Goal: Transaction & Acquisition: Download file/media

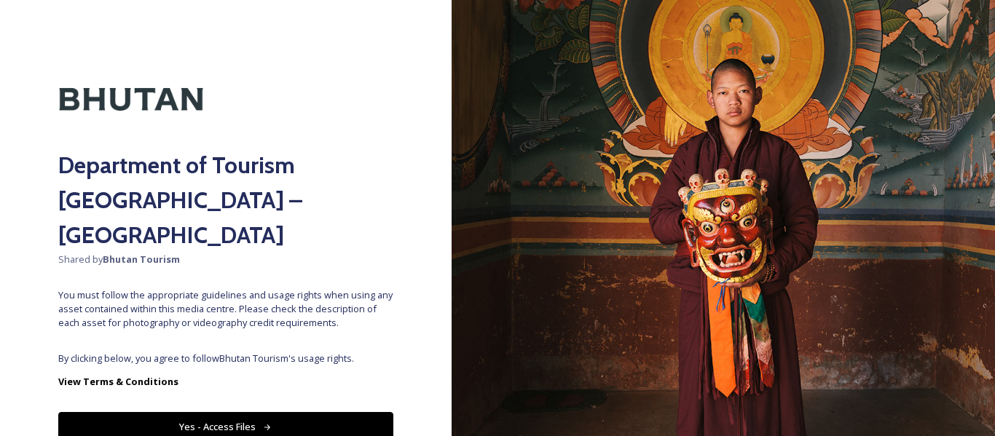
click at [273, 412] on button "Yes - Access Files" at bounding box center [225, 427] width 335 height 30
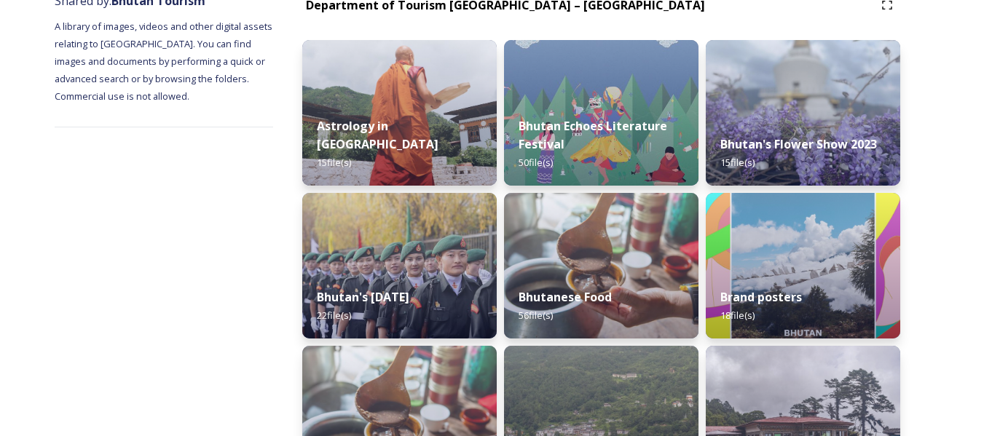
scroll to position [218, 0]
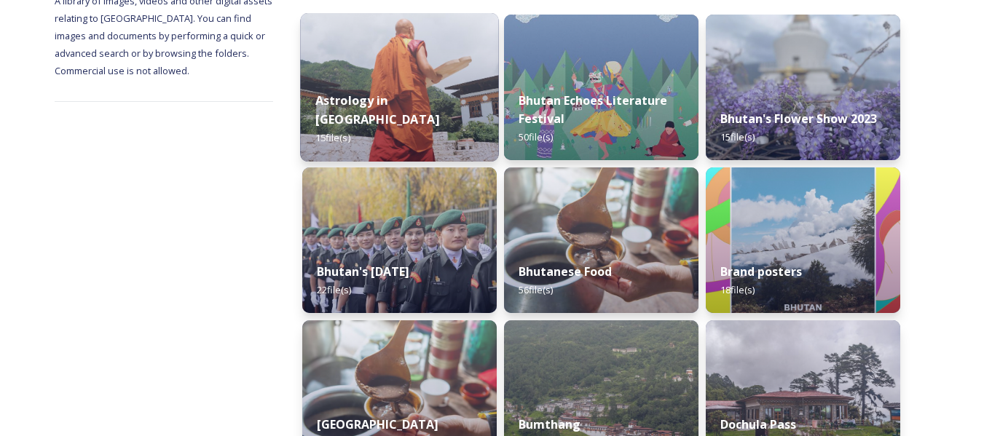
click at [384, 132] on div "Astrology in [GEOGRAPHIC_DATA] 15 file(s)" at bounding box center [399, 119] width 198 height 84
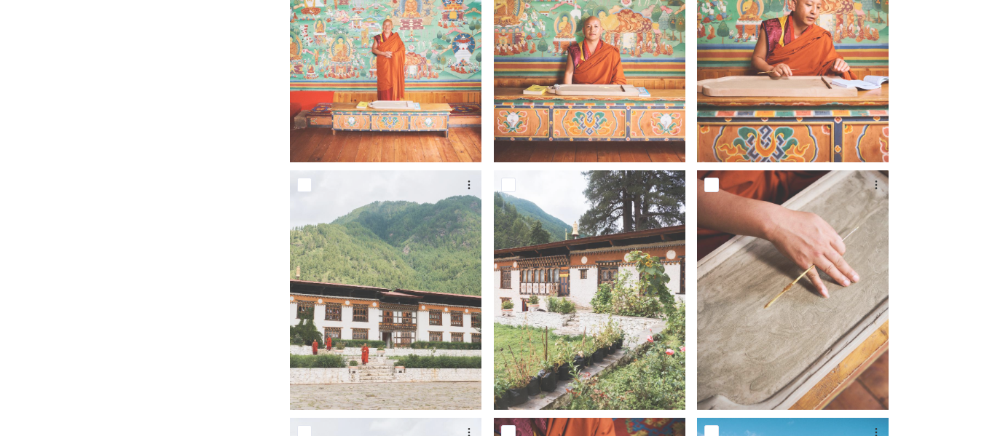
scroll to position [364, 0]
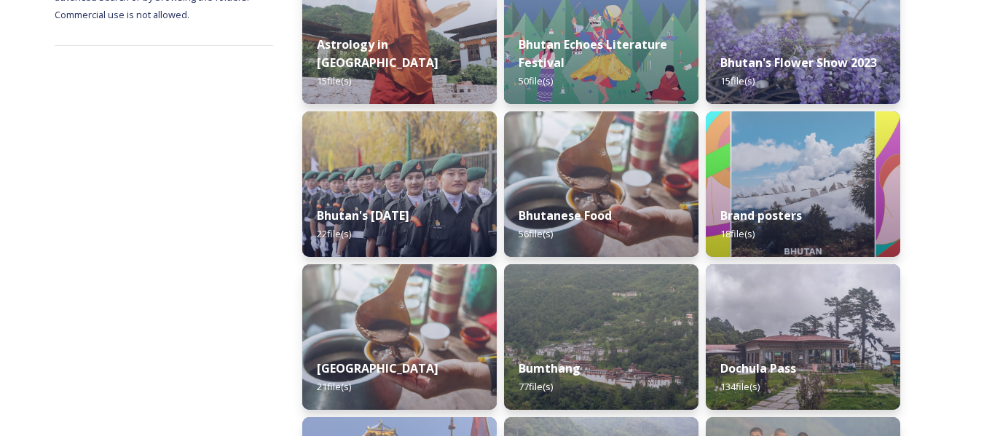
scroll to position [291, 0]
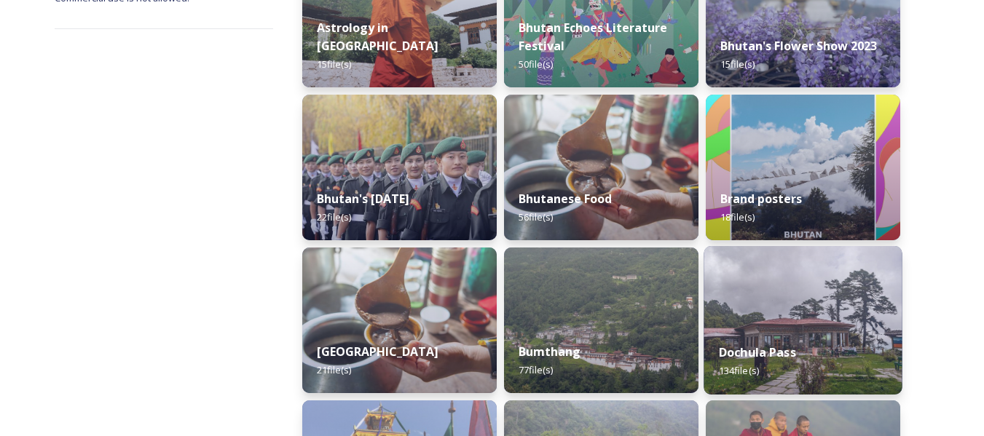
click at [786, 312] on img at bounding box center [802, 320] width 198 height 149
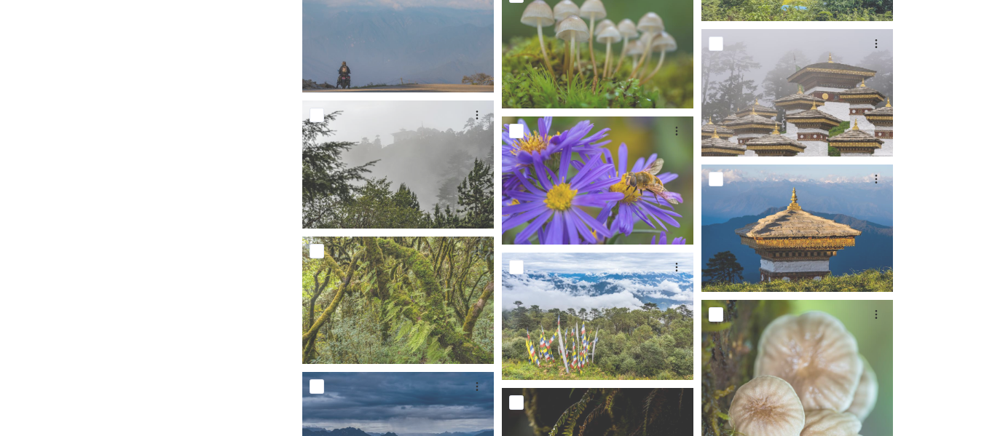
scroll to position [1092, 0]
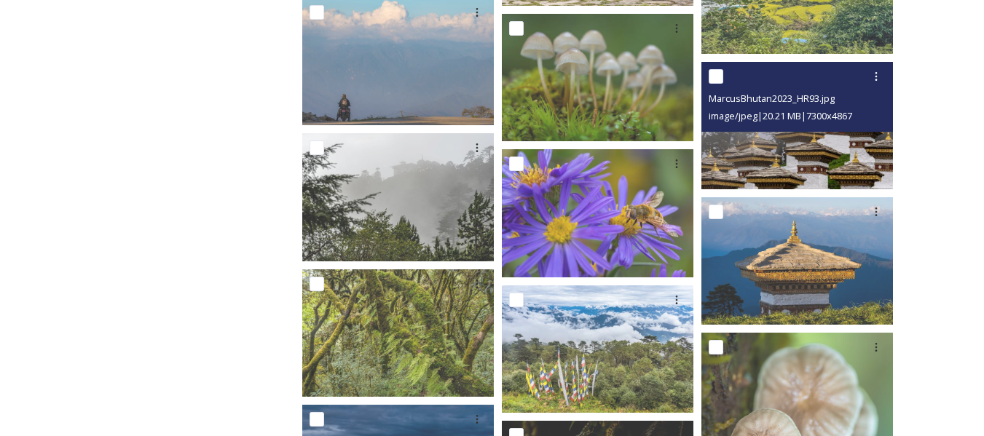
click at [778, 159] on img at bounding box center [797, 125] width 192 height 127
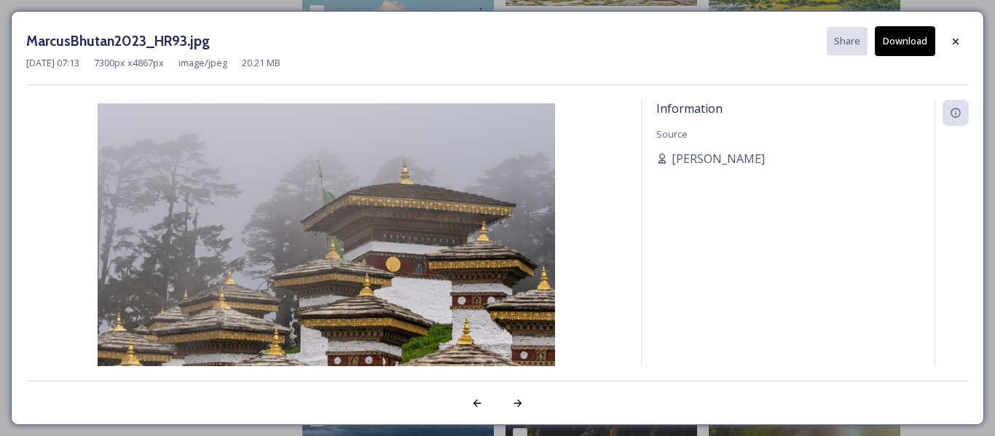
click at [906, 42] on button "Download" at bounding box center [905, 41] width 60 height 30
click at [951, 42] on icon at bounding box center [956, 42] width 12 height 12
